Goal: Navigation & Orientation: Find specific page/section

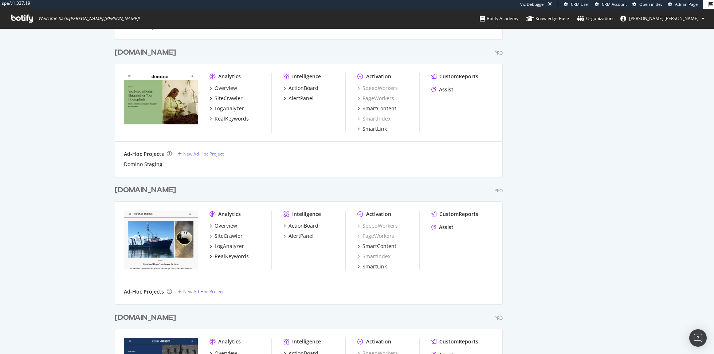
scroll to position [628, 0]
